Goal: Transaction & Acquisition: Book appointment/travel/reservation

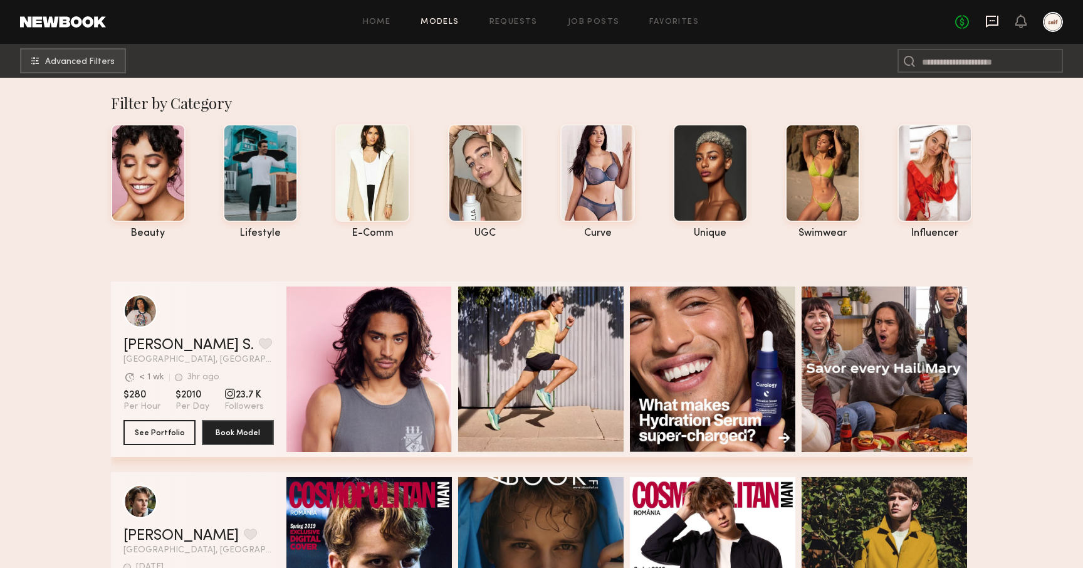
click at [992, 23] on icon at bounding box center [993, 21] width 14 height 14
click at [679, 19] on link "Favorites" at bounding box center [675, 22] width 50 height 8
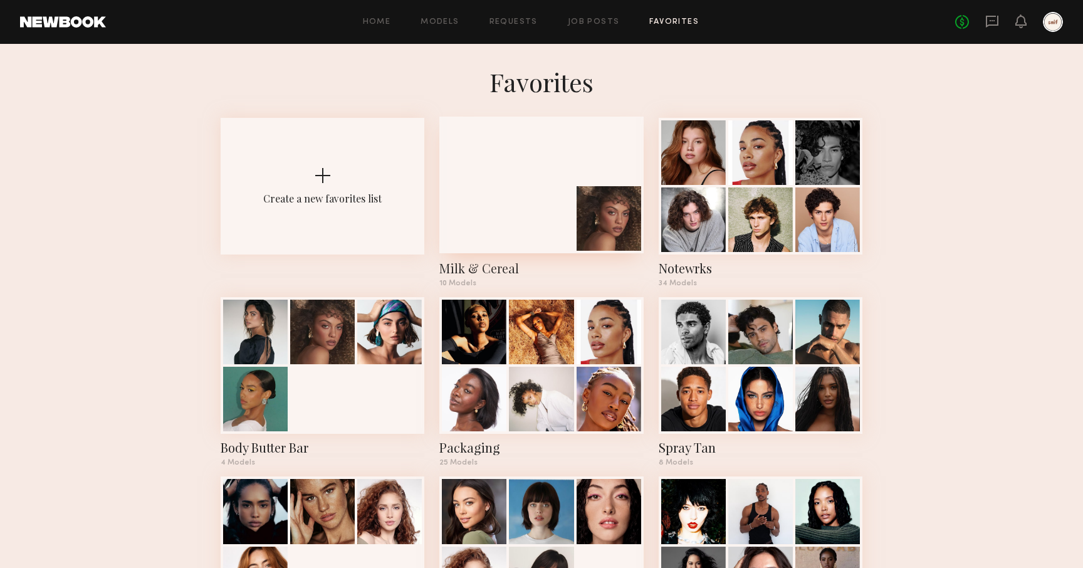
click at [524, 254] on div "Milk & Cereal 10 Models" at bounding box center [542, 202] width 204 height 169
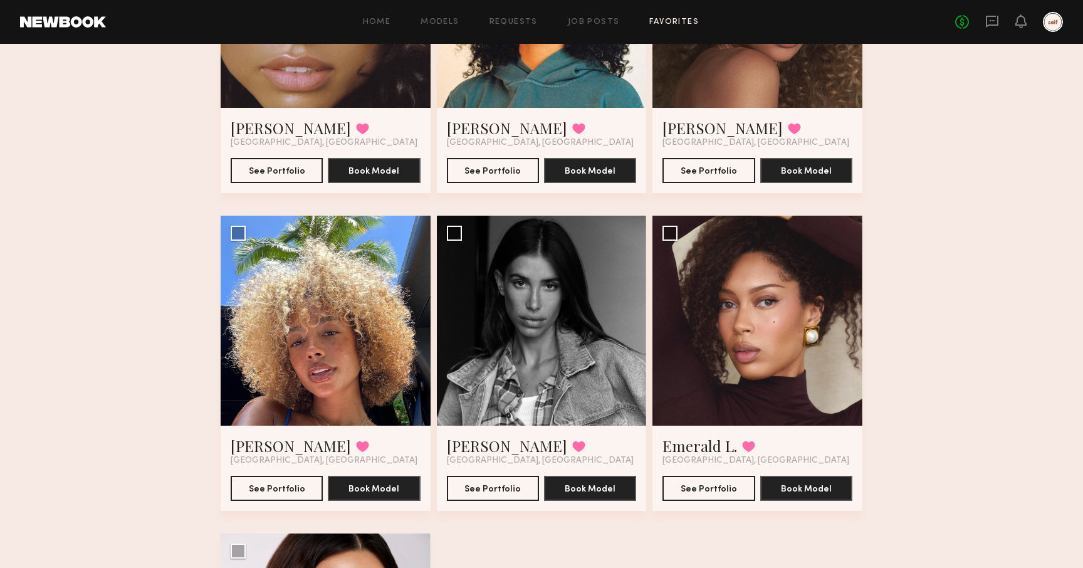
scroll to position [686, 0]
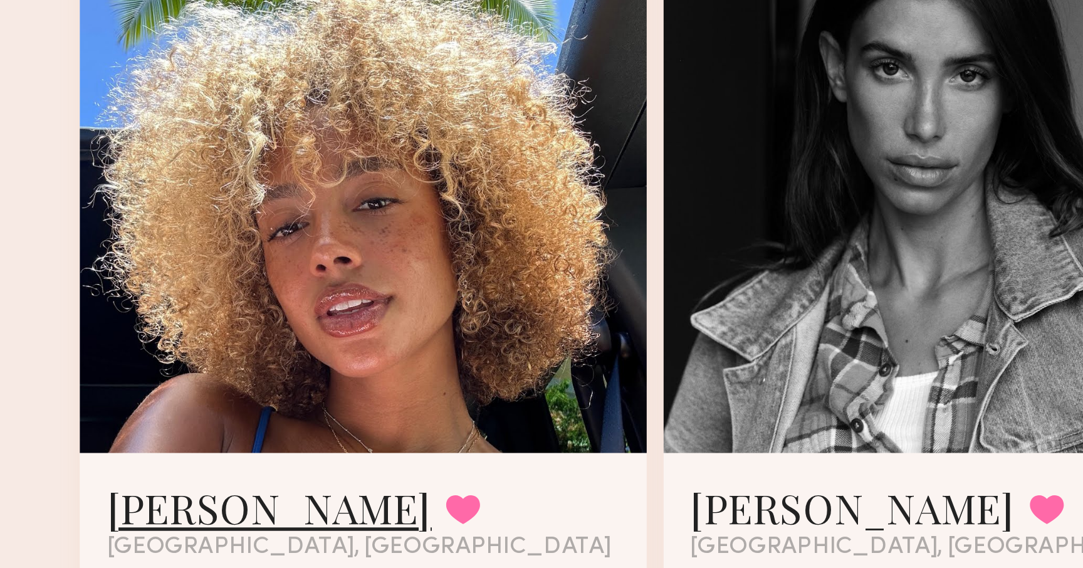
click at [275, 325] on link "[PERSON_NAME]" at bounding box center [291, 325] width 120 height 20
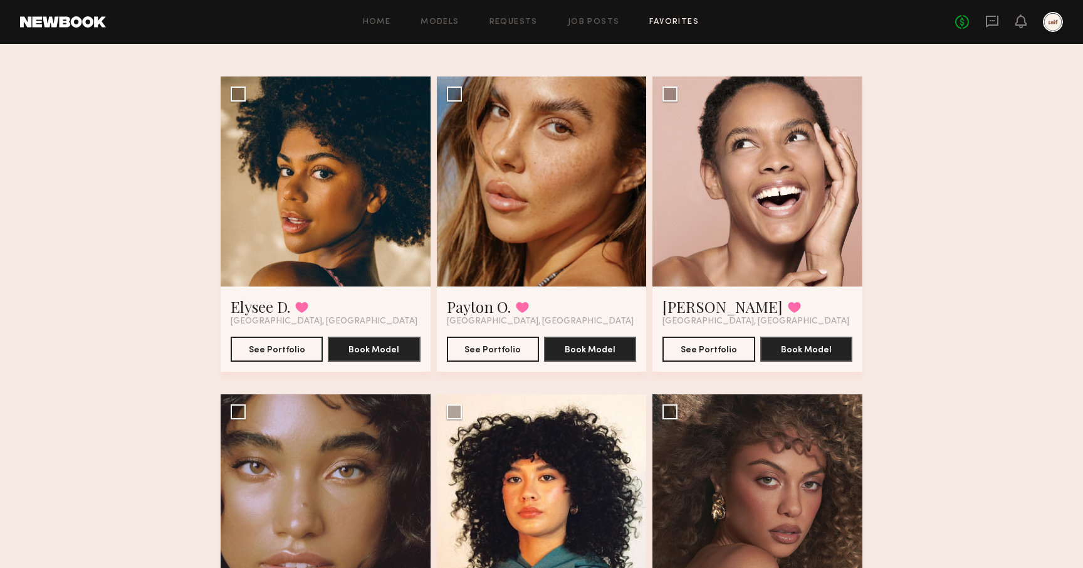
scroll to position [0, 0]
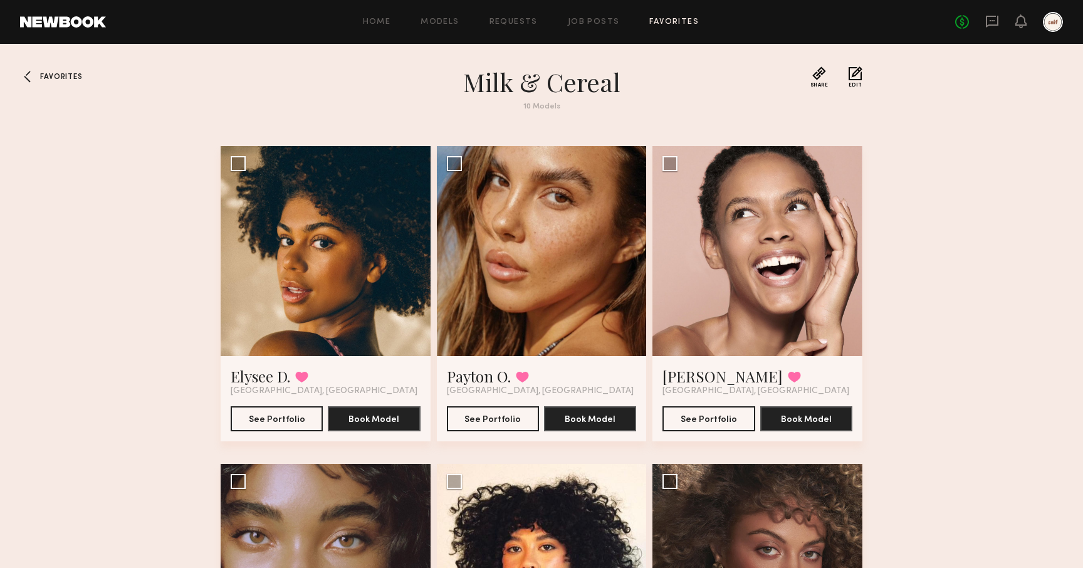
click at [28, 78] on div at bounding box center [30, 76] width 20 height 20
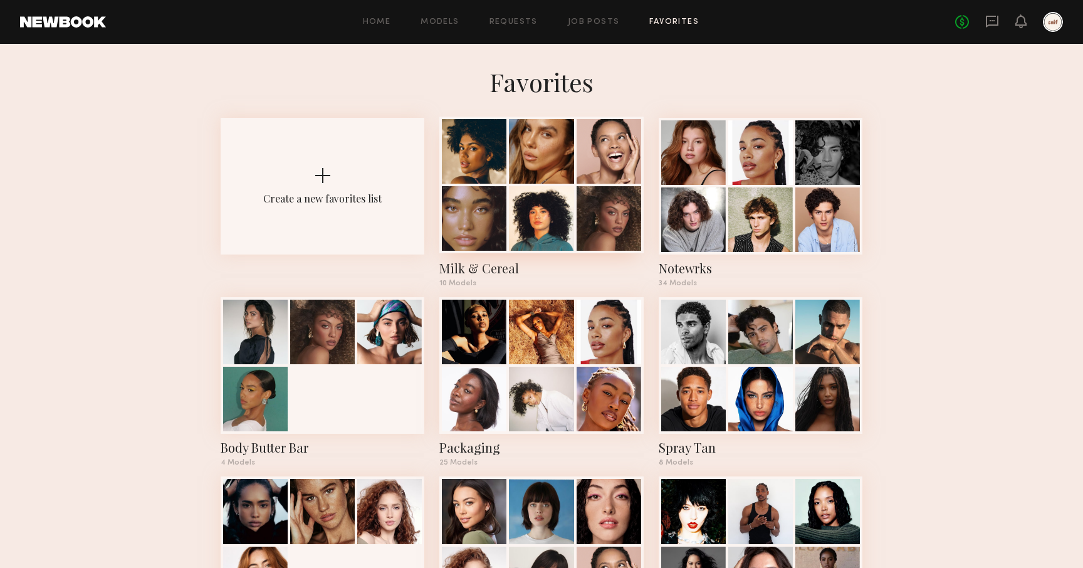
click at [480, 267] on div "Milk & Cereal" at bounding box center [542, 269] width 204 height 18
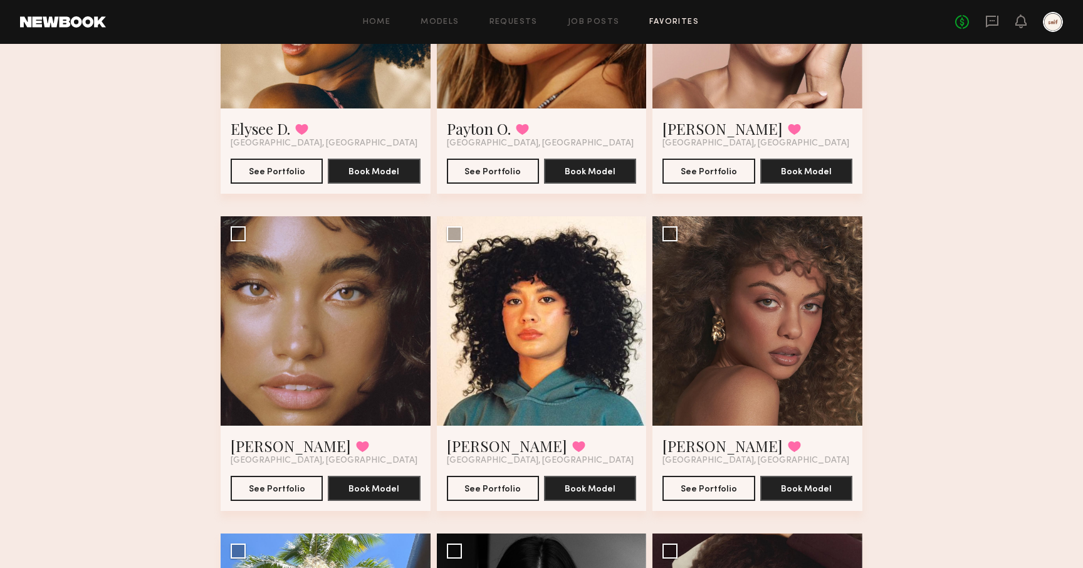
scroll to position [249, 0]
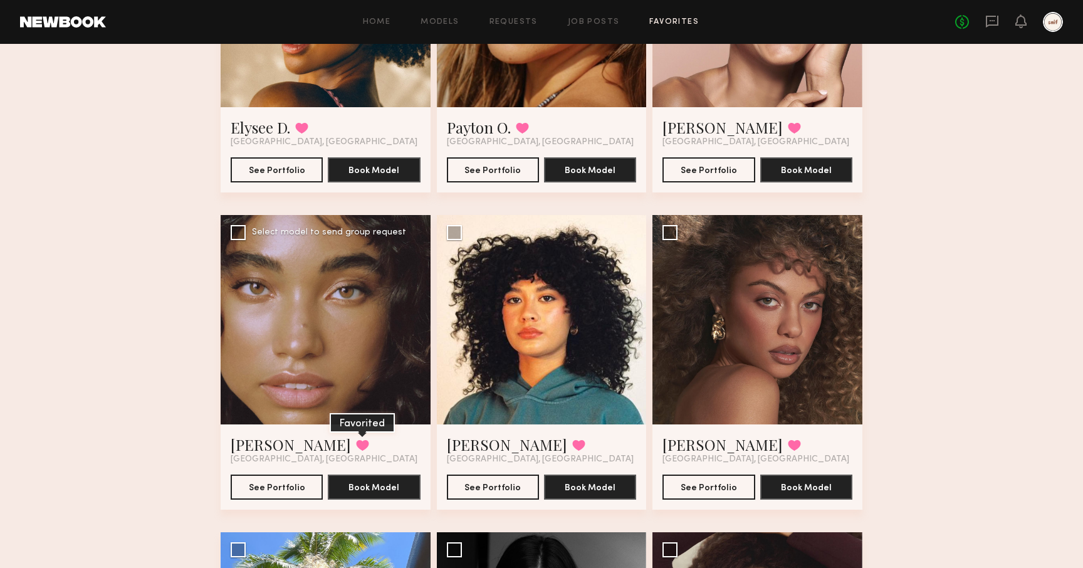
click at [356, 444] on button at bounding box center [362, 445] width 13 height 11
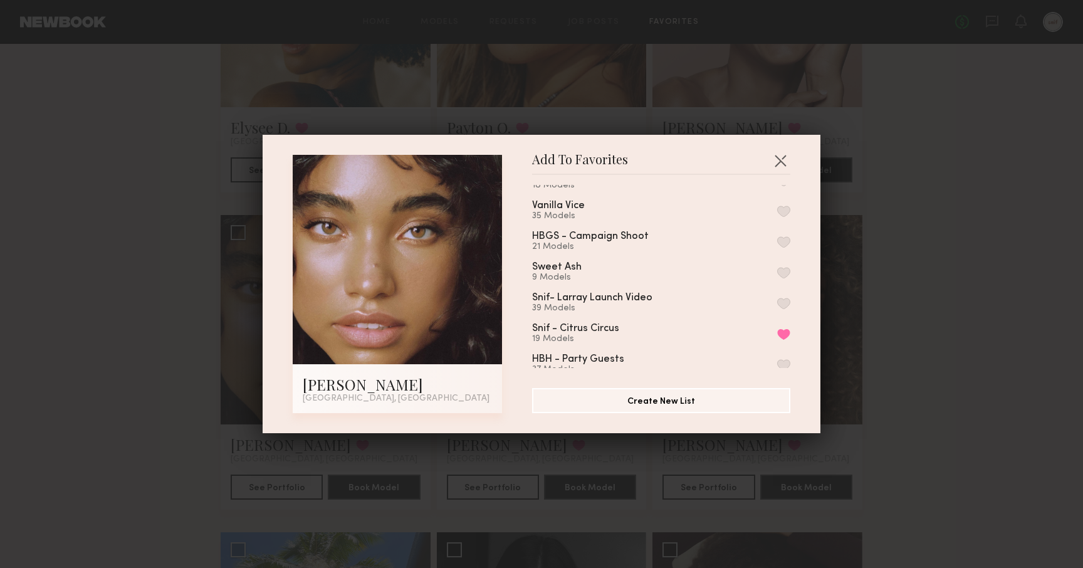
scroll to position [579, 0]
click at [778, 163] on button "button" at bounding box center [781, 160] width 20 height 20
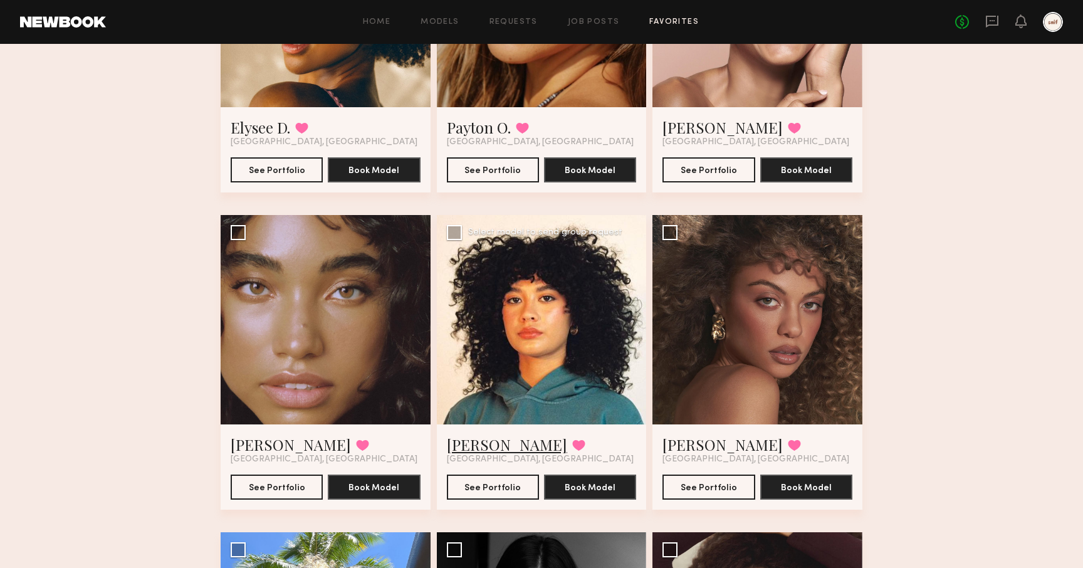
click at [468, 450] on link "[PERSON_NAME]" at bounding box center [507, 444] width 120 height 20
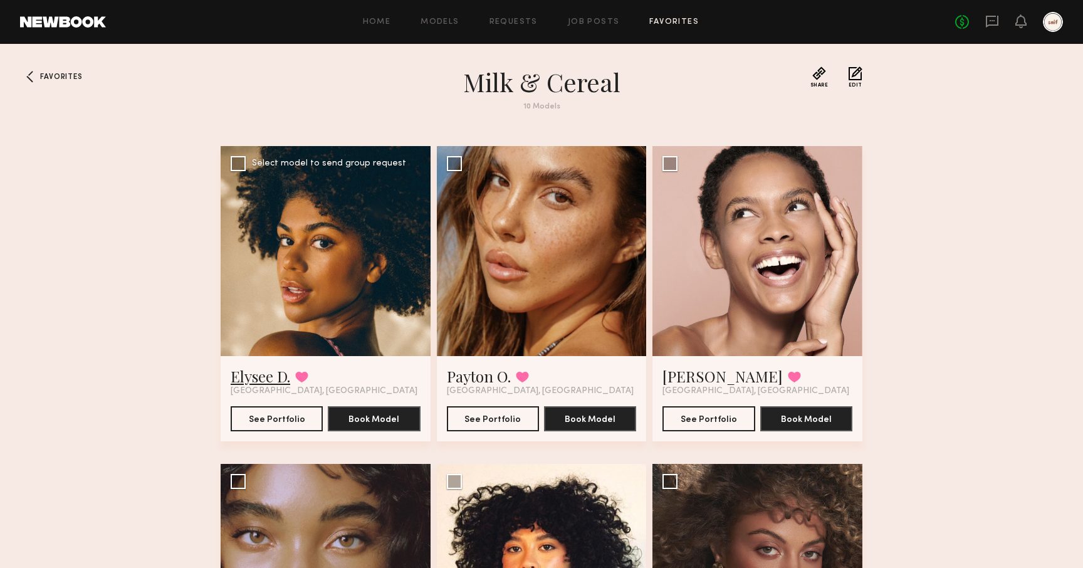
click at [246, 381] on link "Elysee D." at bounding box center [261, 376] width 60 height 20
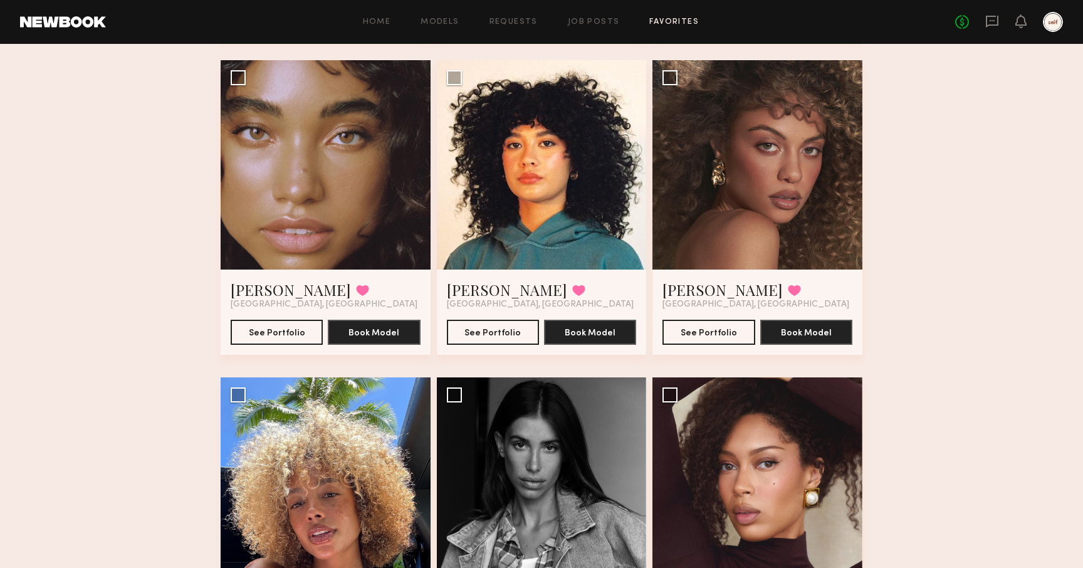
scroll to position [319, 0]
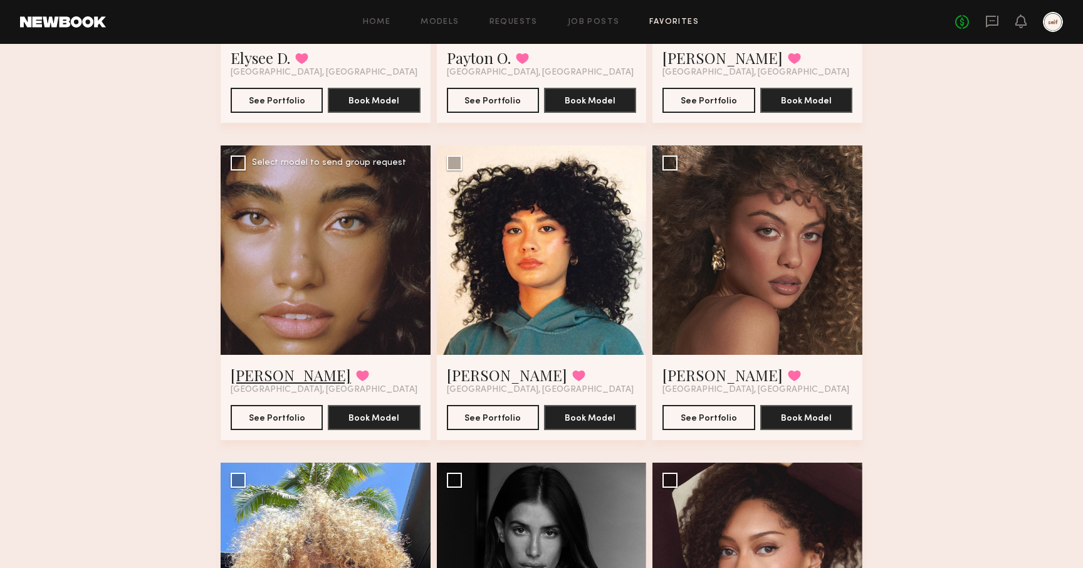
click at [276, 369] on link "[PERSON_NAME]" at bounding box center [291, 375] width 120 height 20
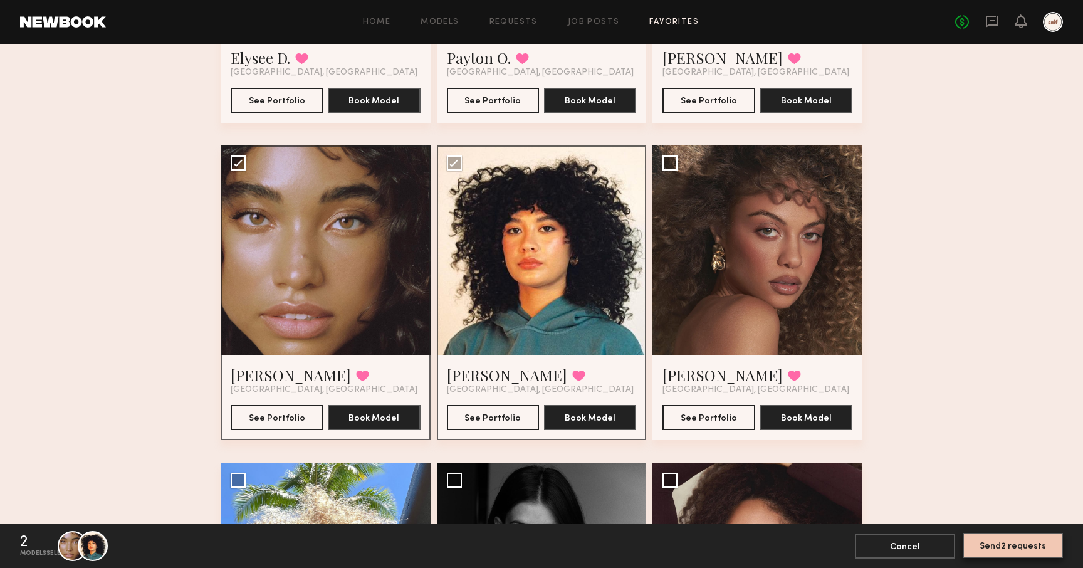
click at [990, 555] on button "Send 2 requests" at bounding box center [1013, 545] width 100 height 25
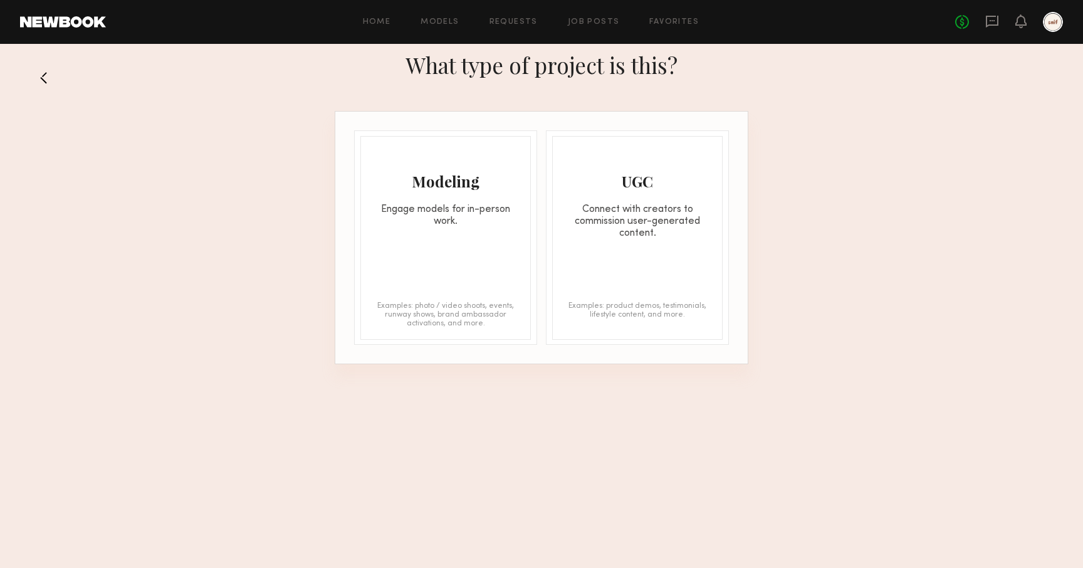
click at [448, 231] on div "Modeling Engage models for in-person work. Examples: photo / video shoots, even…" at bounding box center [446, 238] width 171 height 204
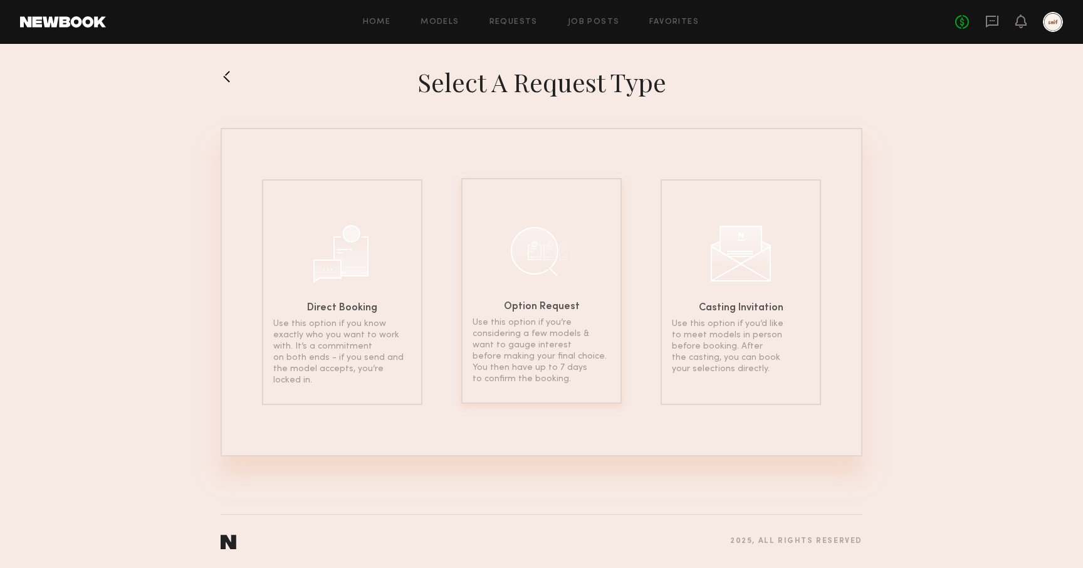
click at [560, 292] on div "Option Request Use this option if you’re considering a few models & want to gau…" at bounding box center [541, 291] width 161 height 226
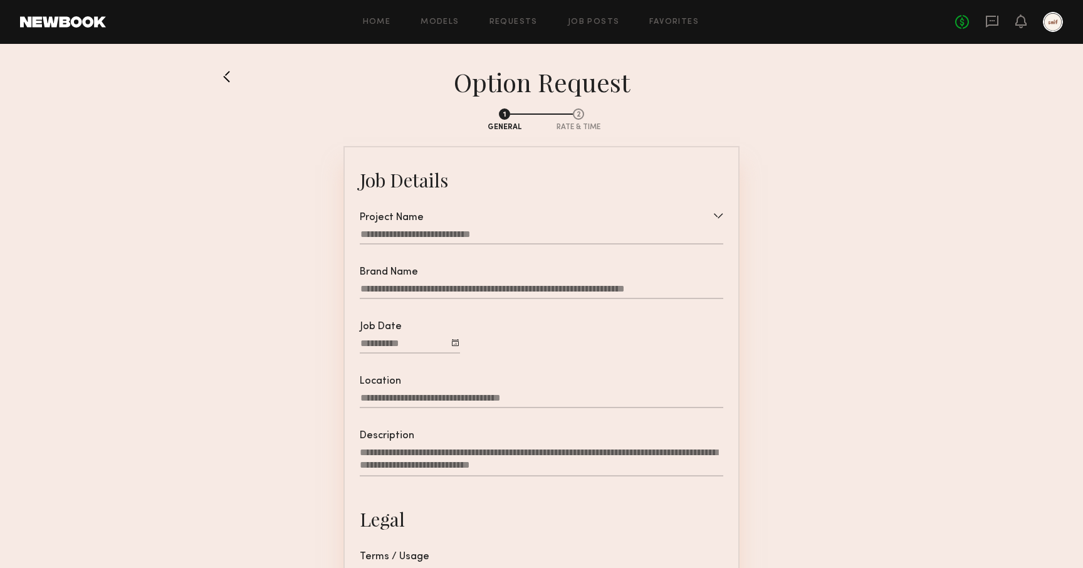
click at [513, 226] on div "Project Name" at bounding box center [542, 235] width 364 height 45
click at [720, 219] on div at bounding box center [718, 216] width 10 height 6
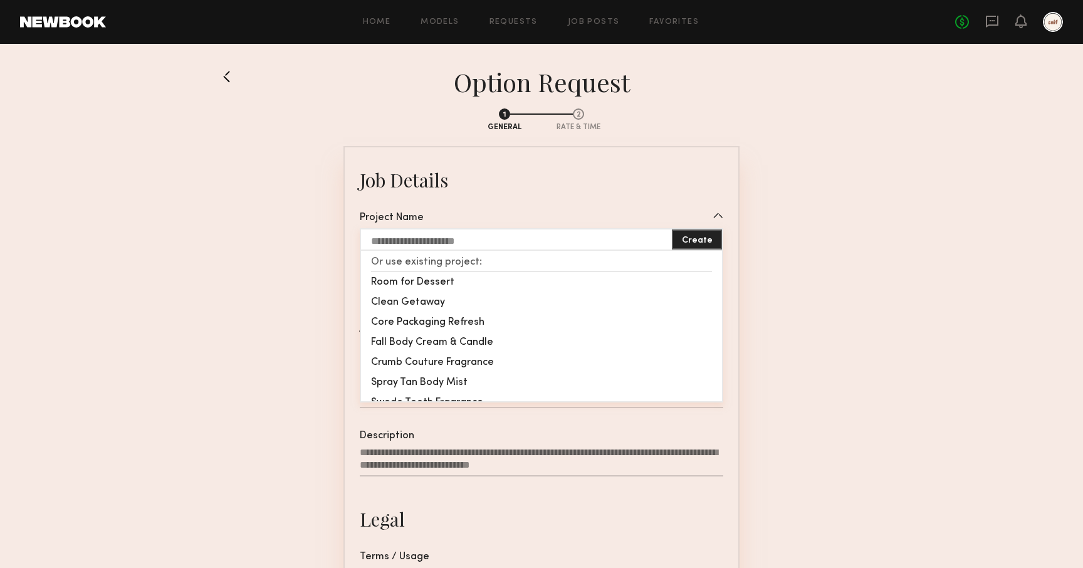
click at [804, 268] on section "1 General 2 Rate & Time Job Details Project Name Create Or use existing project…" at bounding box center [542, 436] width 642 height 677
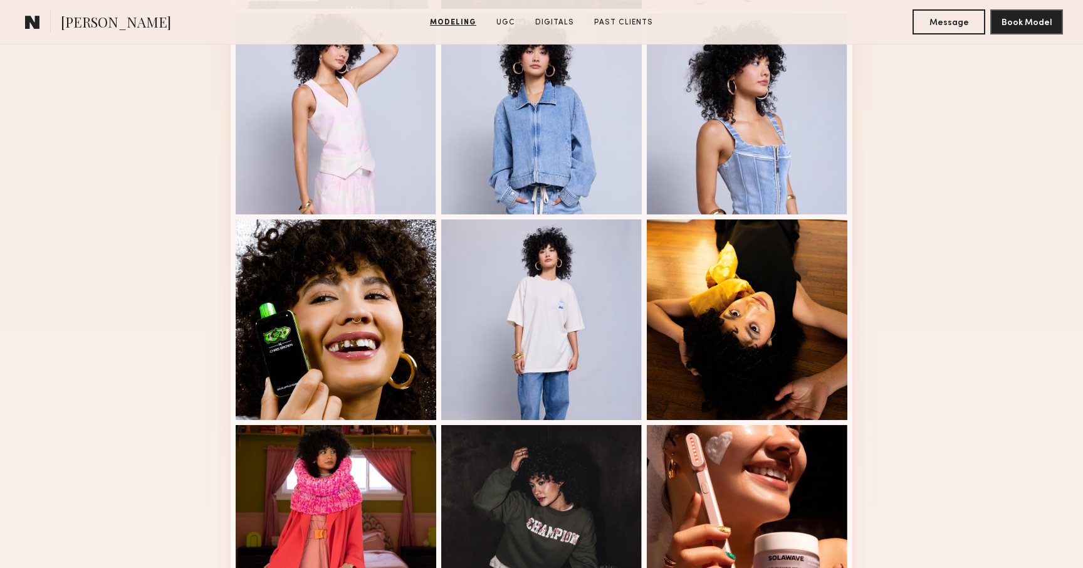
scroll to position [650, 0]
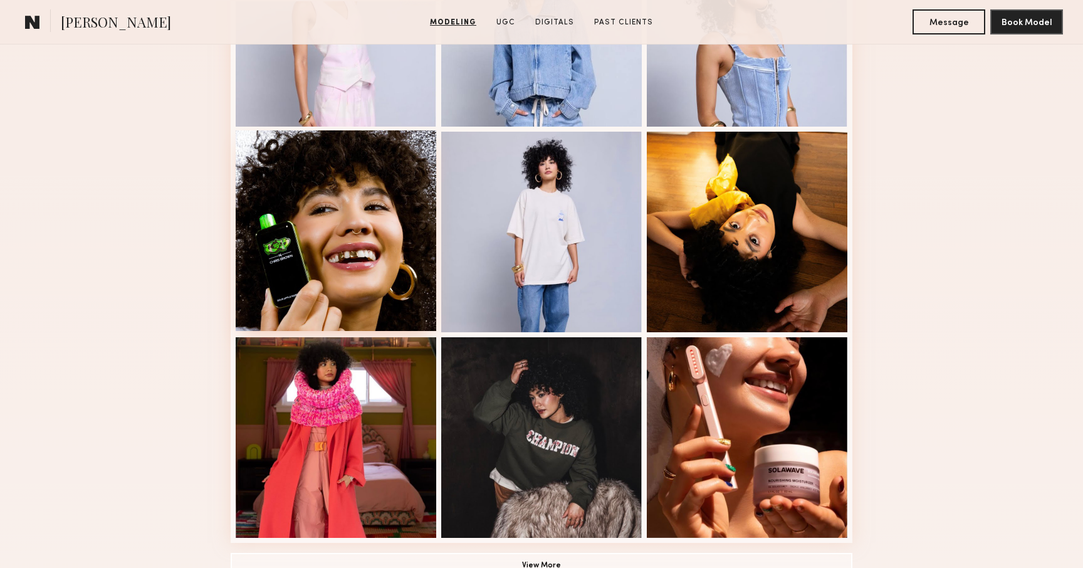
click at [355, 282] on div at bounding box center [336, 230] width 201 height 201
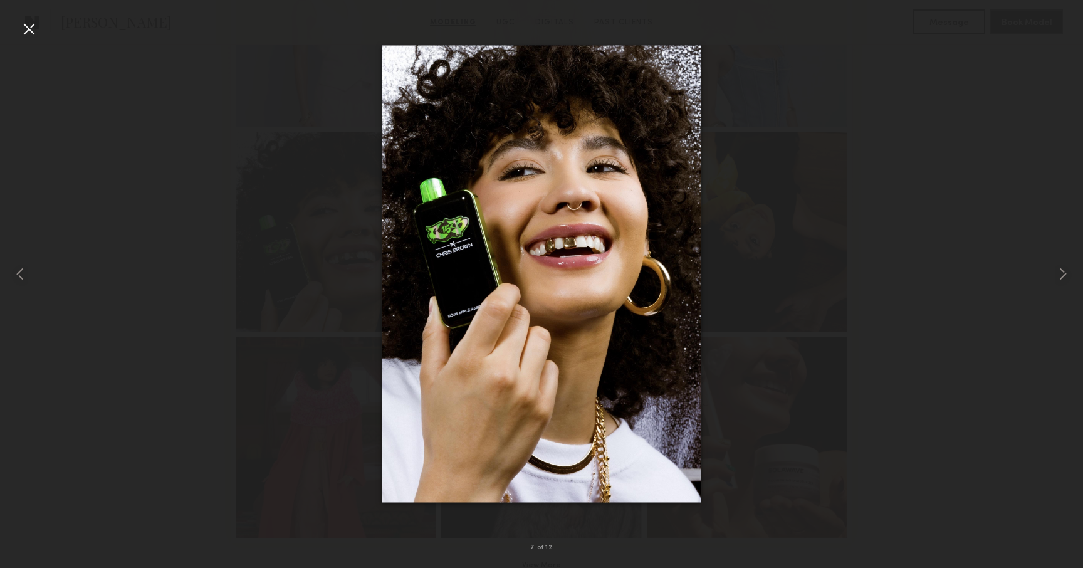
click at [29, 28] on div at bounding box center [29, 29] width 20 height 20
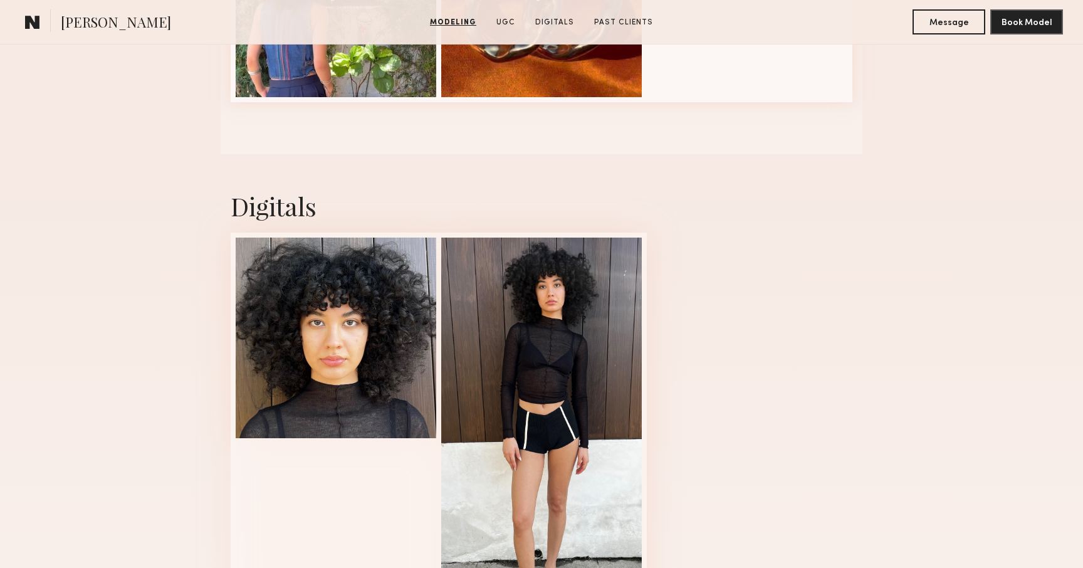
scroll to position [1522, 0]
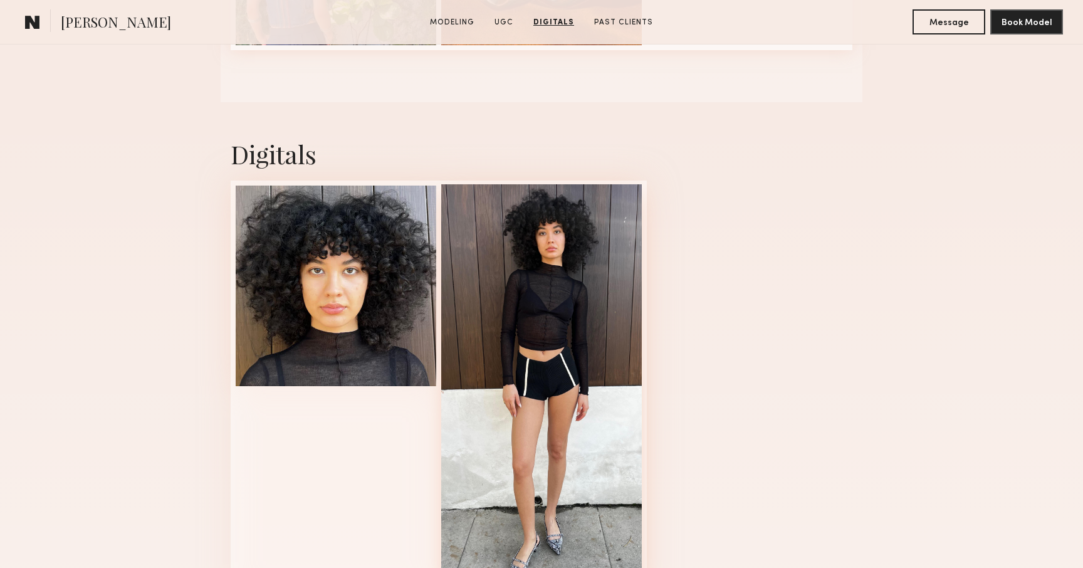
click at [503, 292] on div at bounding box center [541, 387] width 201 height 406
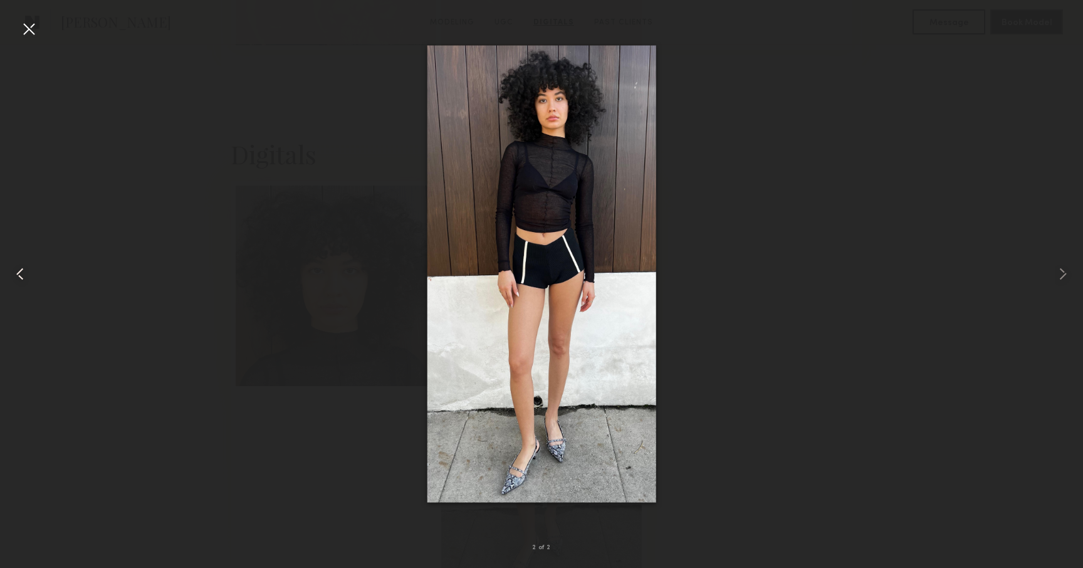
click at [19, 272] on common-icon at bounding box center [20, 274] width 20 height 20
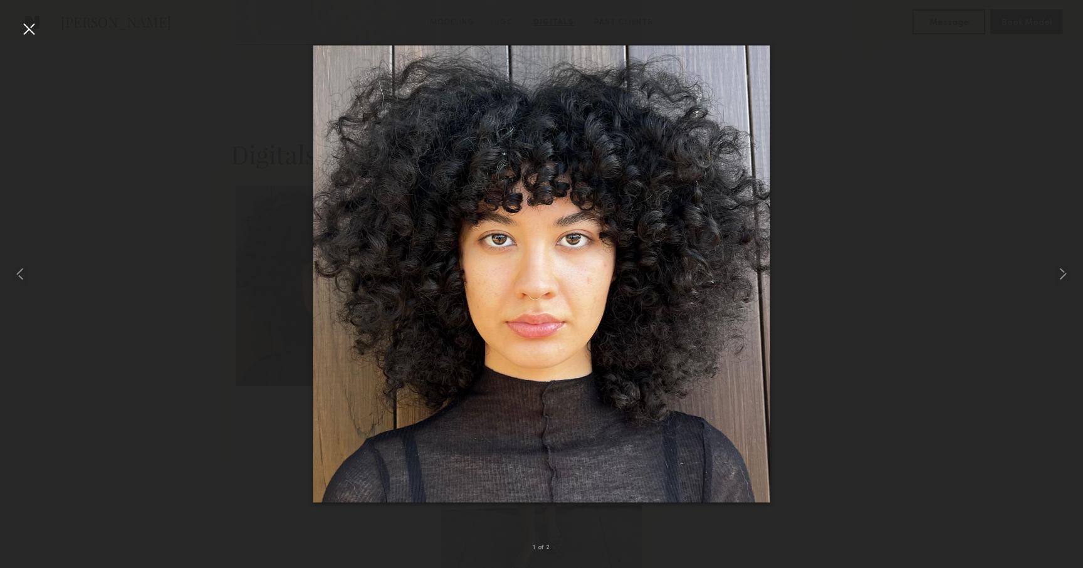
click at [33, 28] on div at bounding box center [29, 29] width 20 height 20
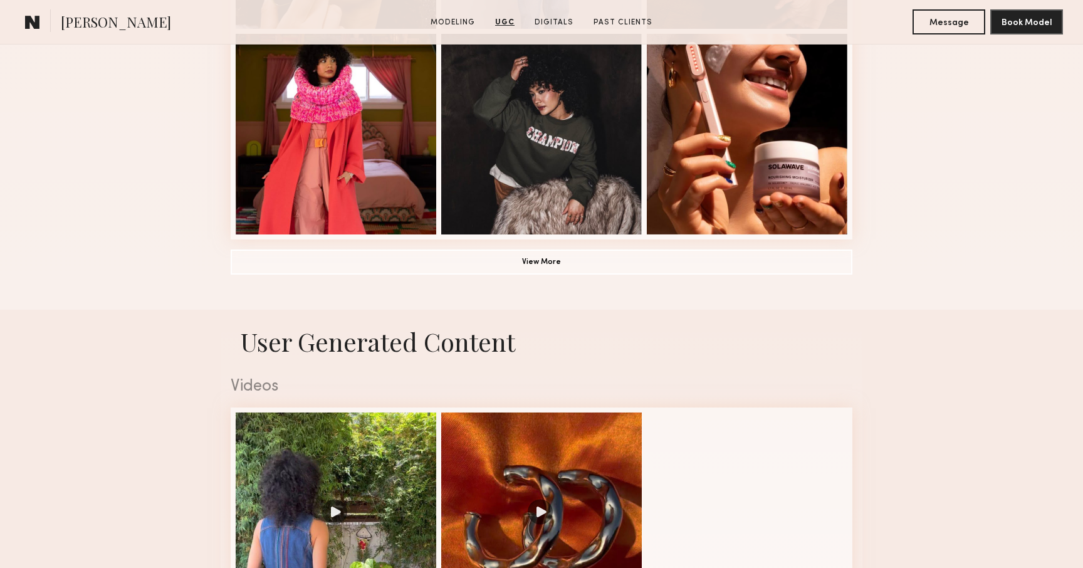
scroll to position [880, 0]
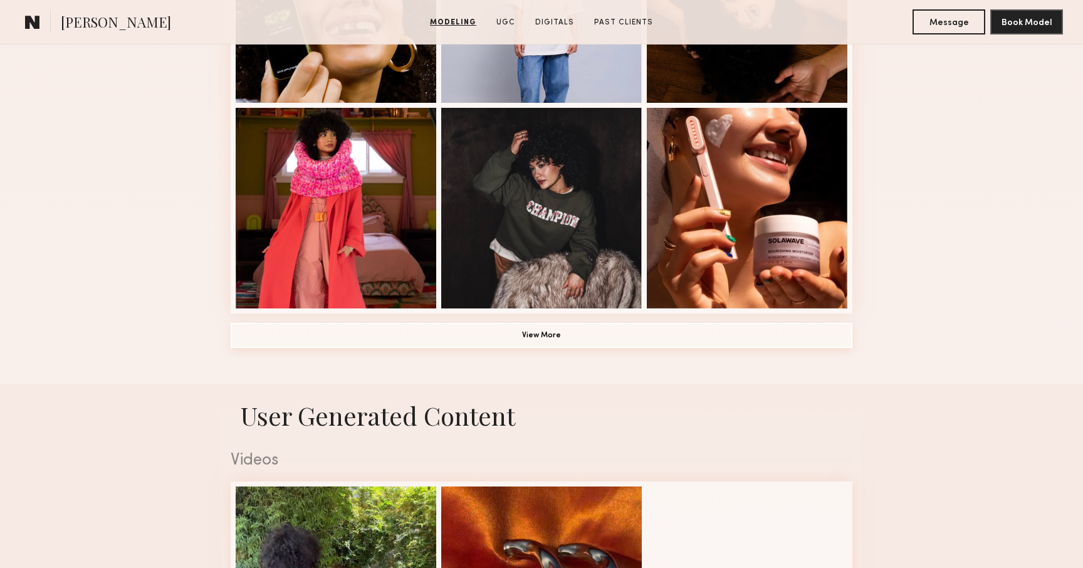
click at [500, 339] on button "View More" at bounding box center [542, 335] width 622 height 25
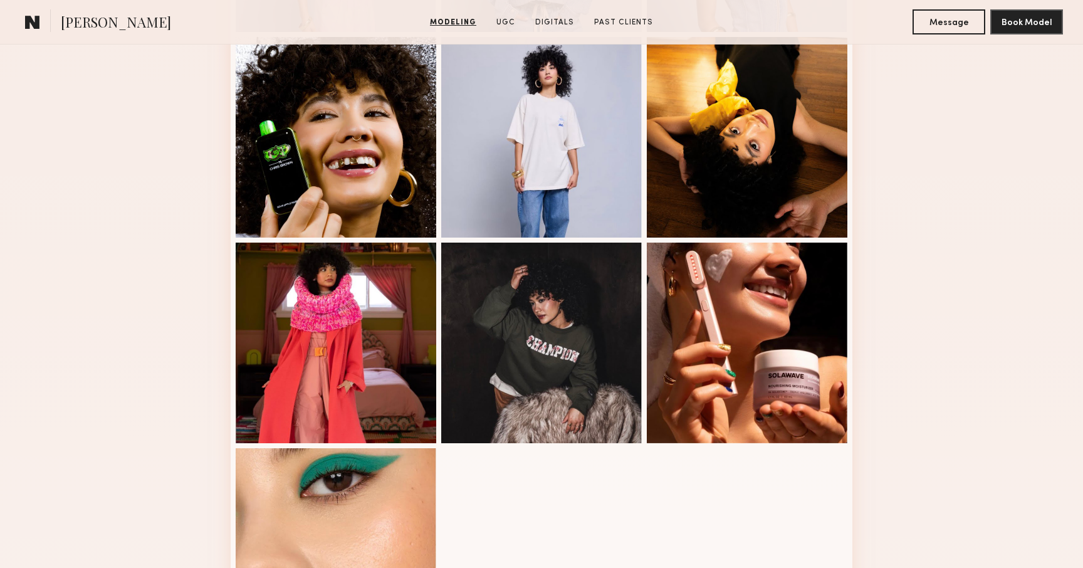
scroll to position [749, 0]
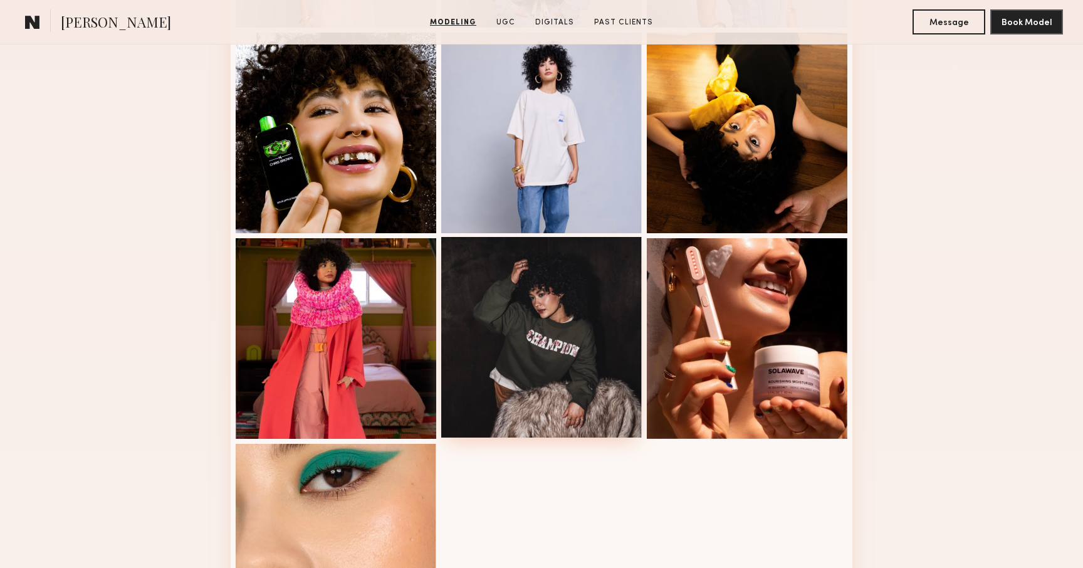
click at [555, 347] on div at bounding box center [541, 337] width 201 height 201
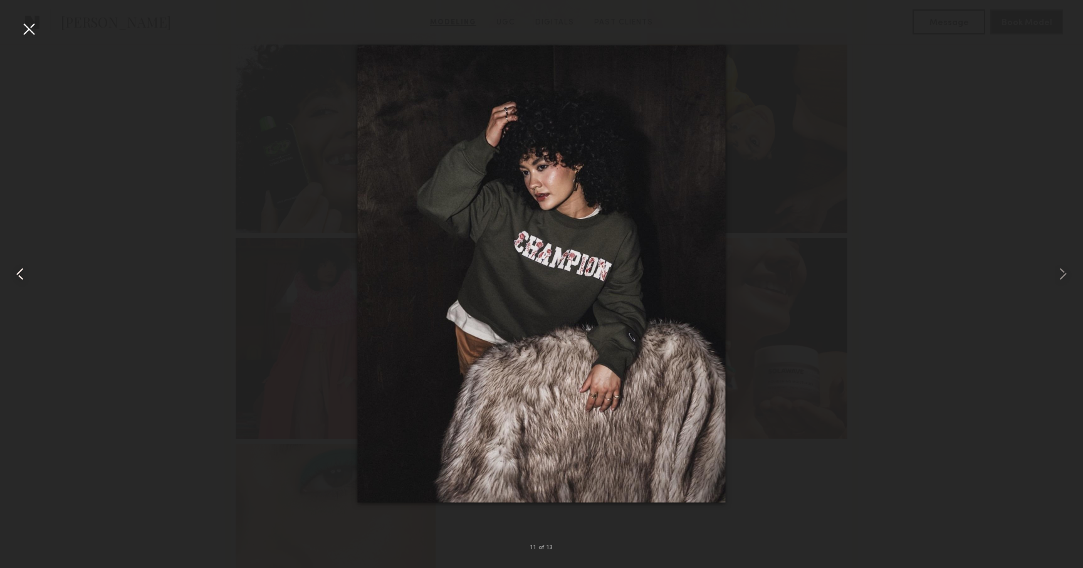
click at [24, 276] on common-icon at bounding box center [20, 274] width 20 height 20
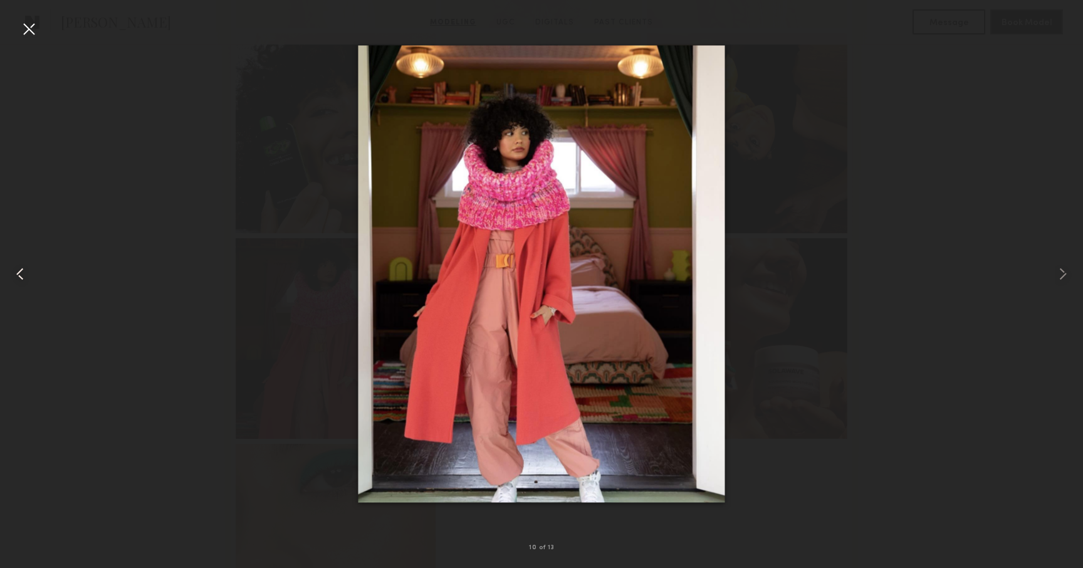
click at [24, 276] on common-icon at bounding box center [20, 274] width 20 height 20
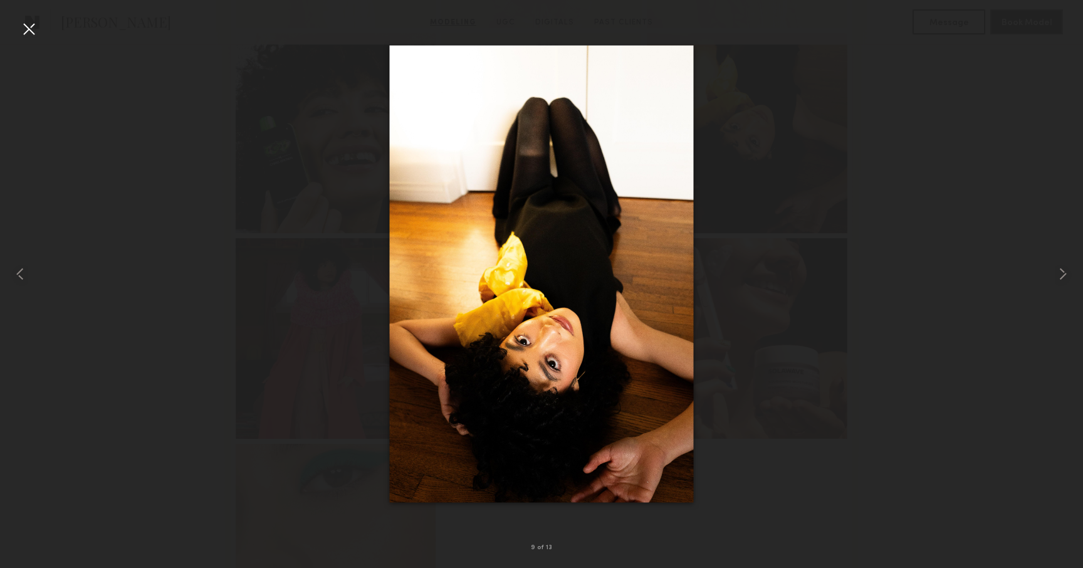
click at [28, 28] on div at bounding box center [29, 29] width 20 height 20
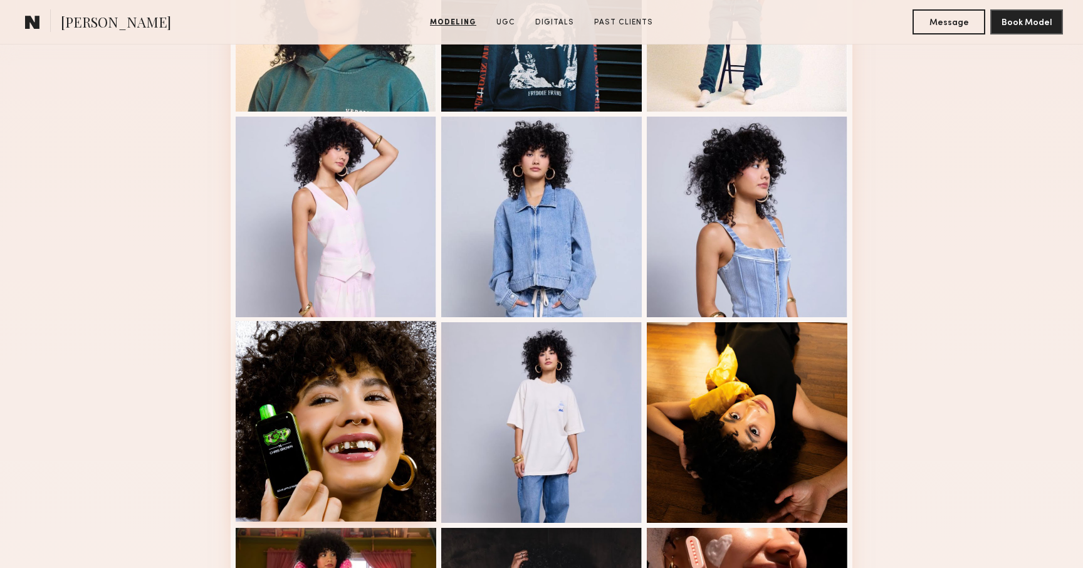
scroll to position [251, 0]
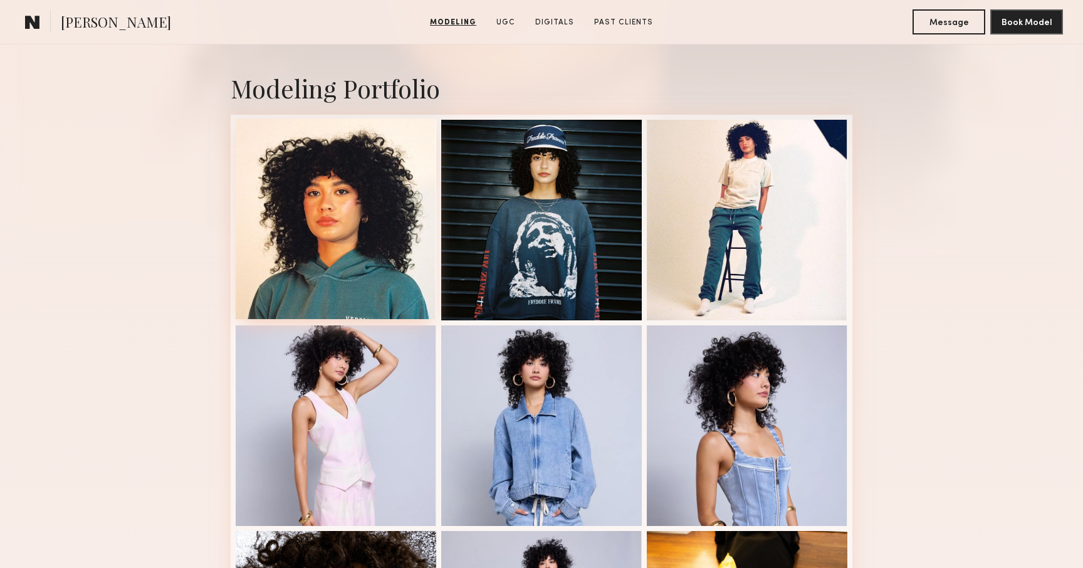
click at [366, 222] on div at bounding box center [336, 218] width 201 height 201
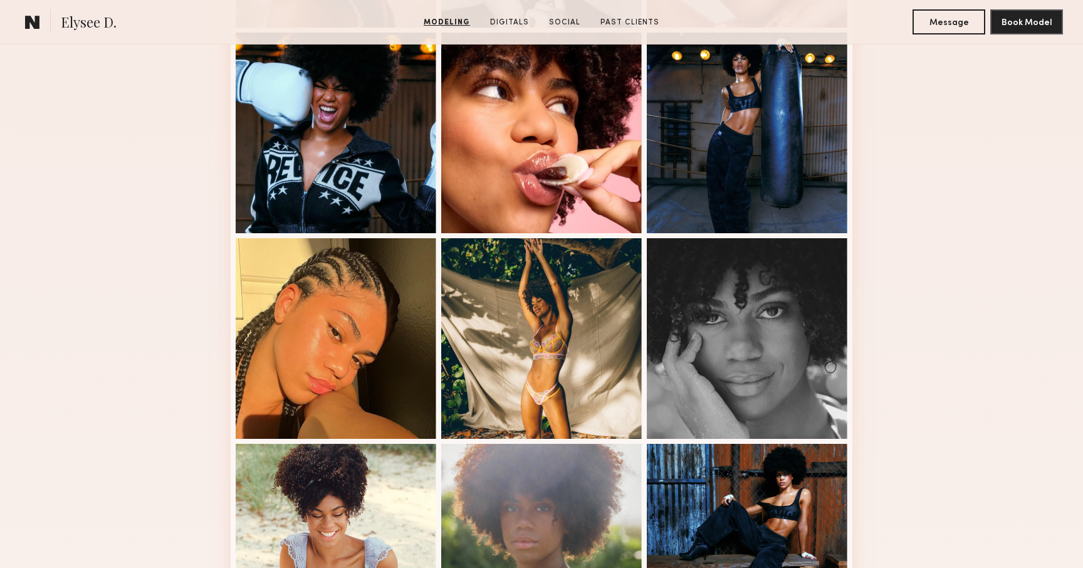
scroll to position [475, 0]
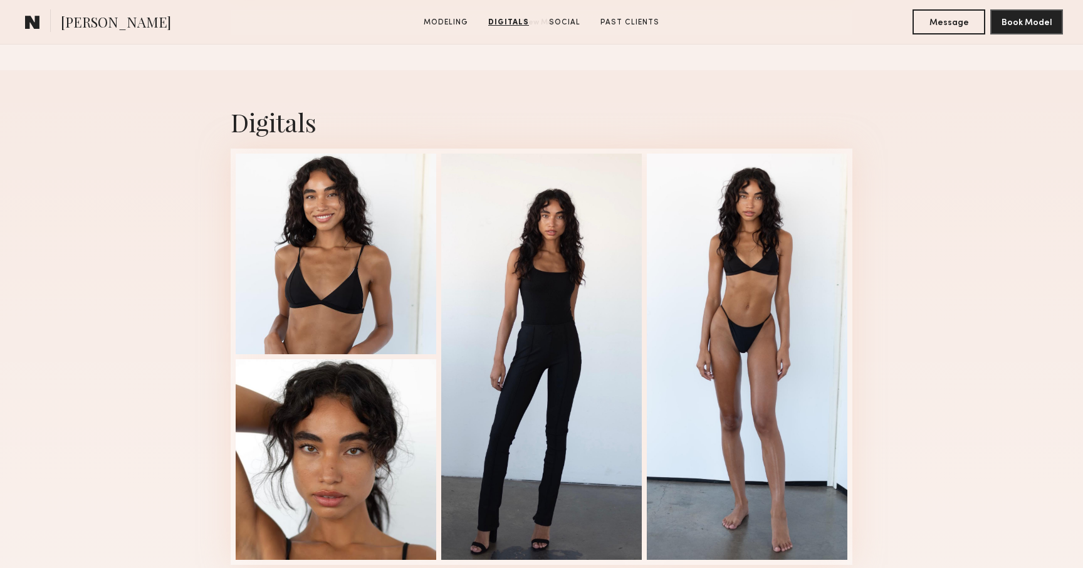
scroll to position [1244, 0]
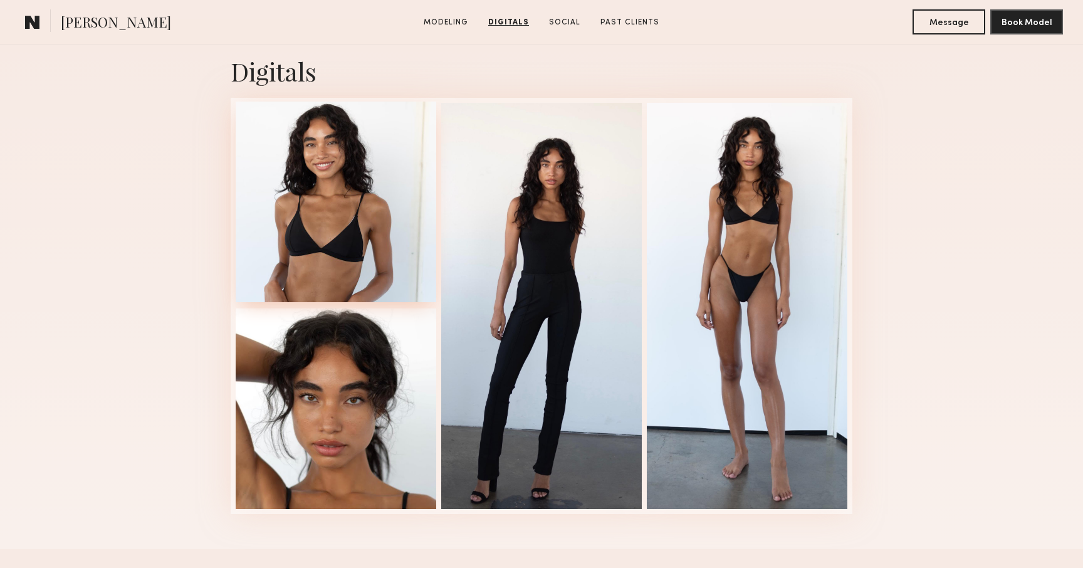
click at [312, 179] on div at bounding box center [336, 202] width 201 height 201
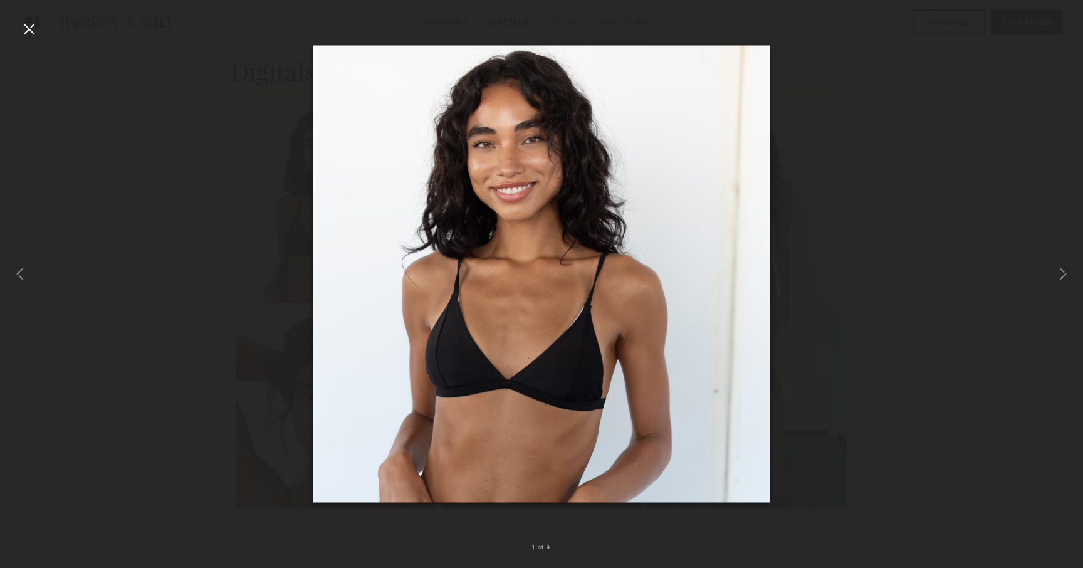
click at [24, 32] on div at bounding box center [29, 29] width 20 height 20
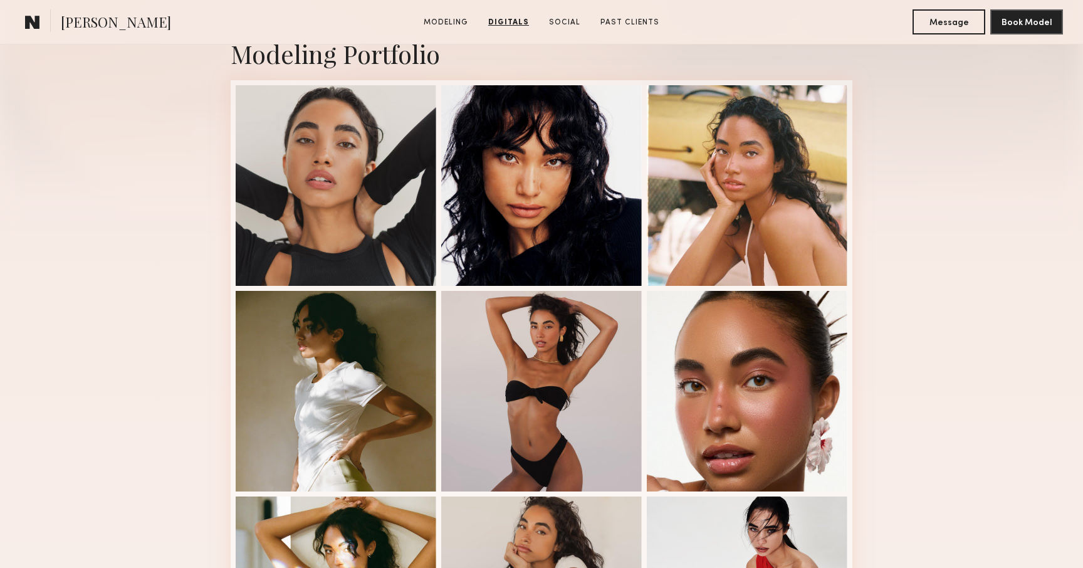
scroll to position [0, 0]
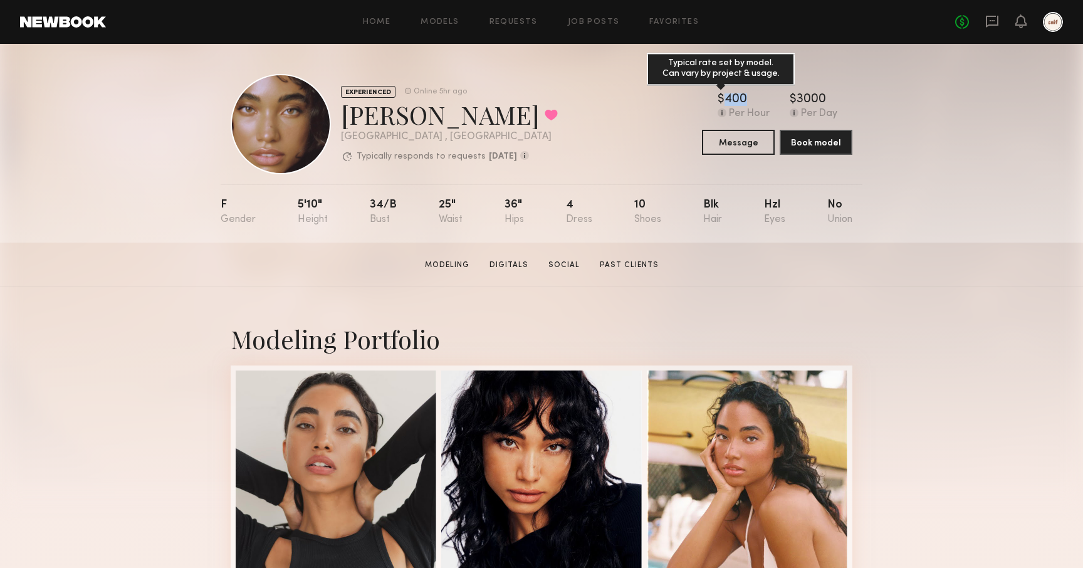
drag, startPoint x: 724, startPoint y: 100, endPoint x: 762, endPoint y: 100, distance: 37.6
click at [762, 100] on div "$ Typical rate set by model. Can vary by project & usage. 400" at bounding box center [744, 99] width 52 height 13
click at [934, 147] on div "EXPERIENCED Online 5hr ago Gabriella F. Favorited Los Angeles , CA Typically re…" at bounding box center [541, 143] width 1083 height 199
